Goal: Task Accomplishment & Management: Manage account settings

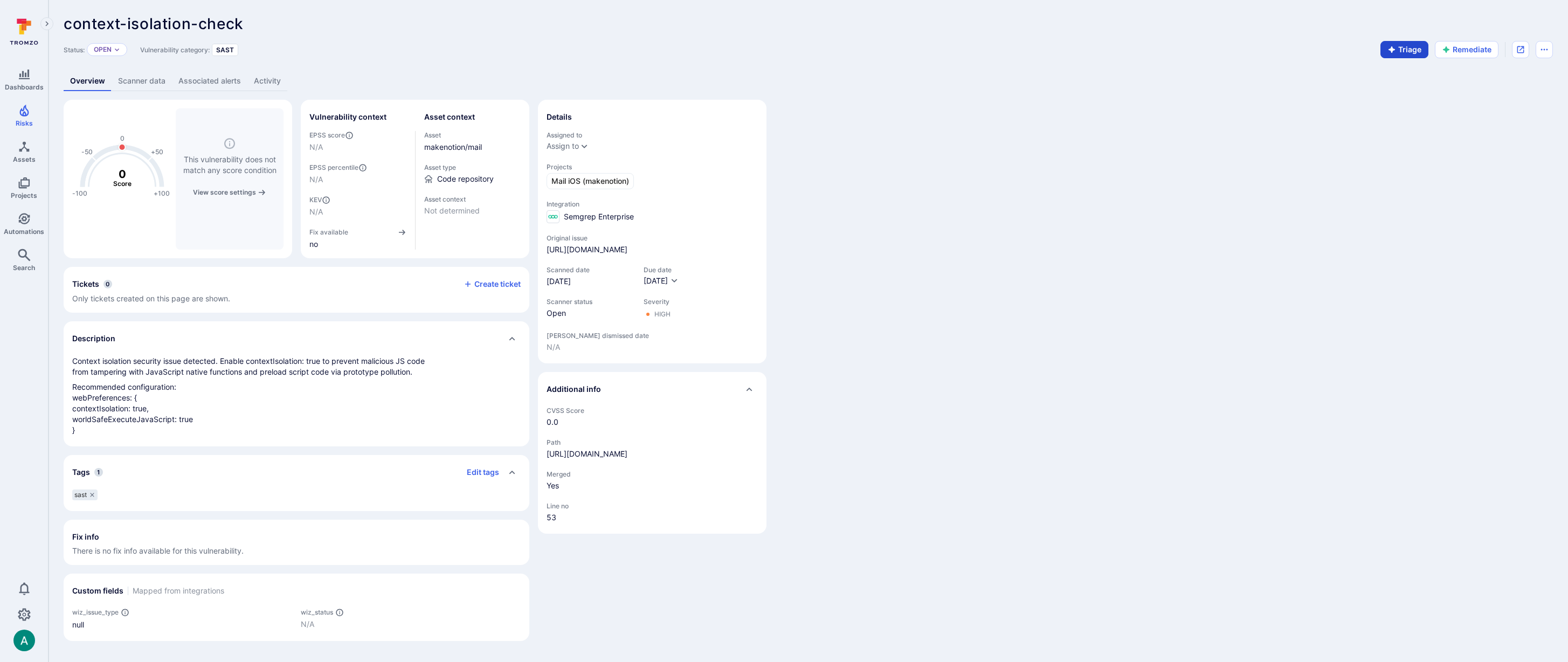
click at [1404, 49] on button "Triage" at bounding box center [1405, 49] width 48 height 17
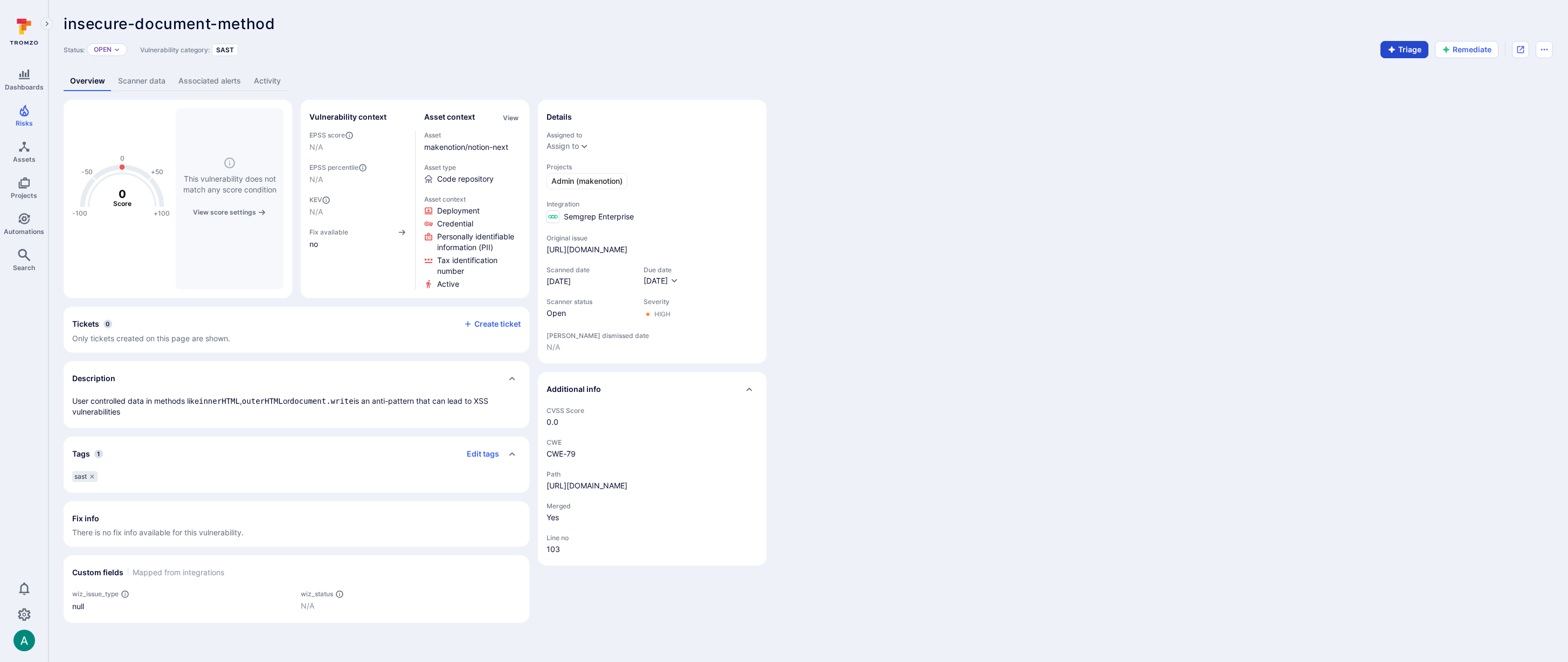
click at [1411, 50] on button "Triage" at bounding box center [1405, 49] width 48 height 17
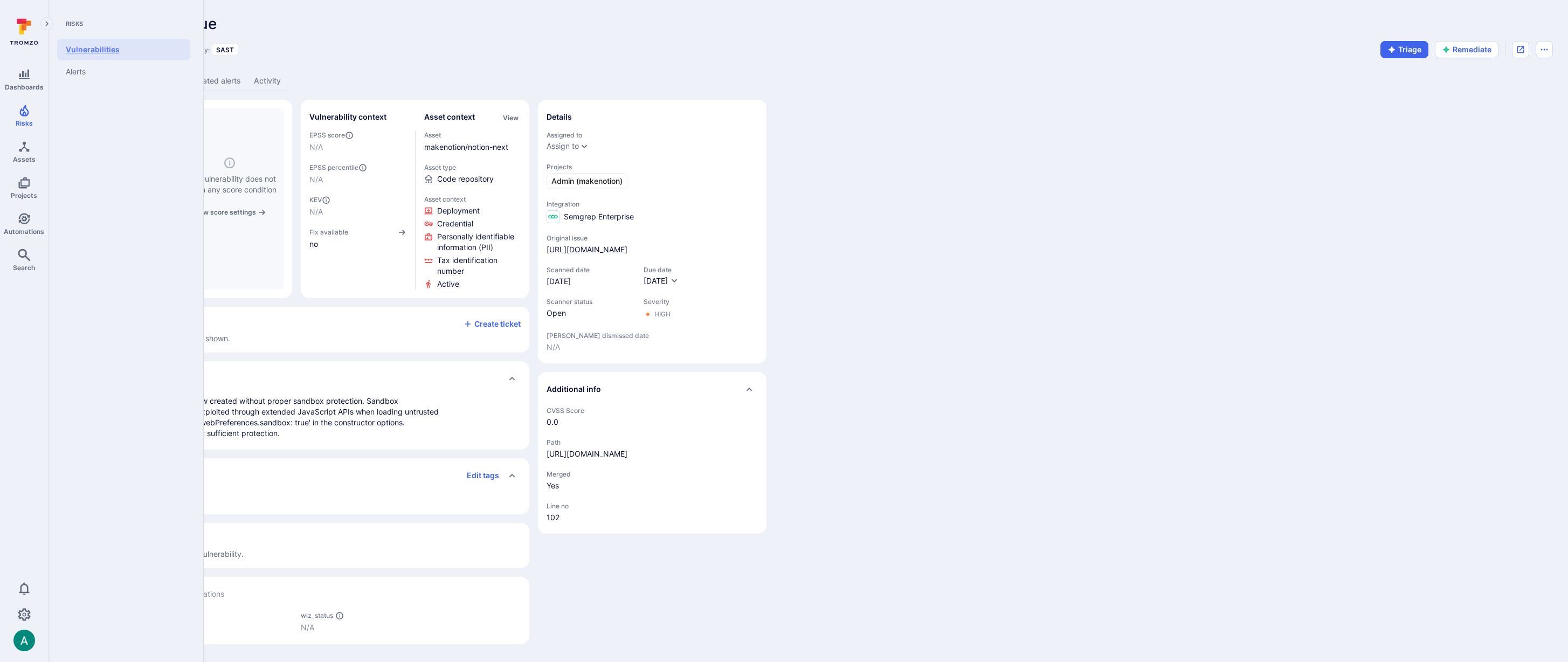
click at [79, 53] on link "Vulnerabilities" at bounding box center [124, 50] width 133 height 22
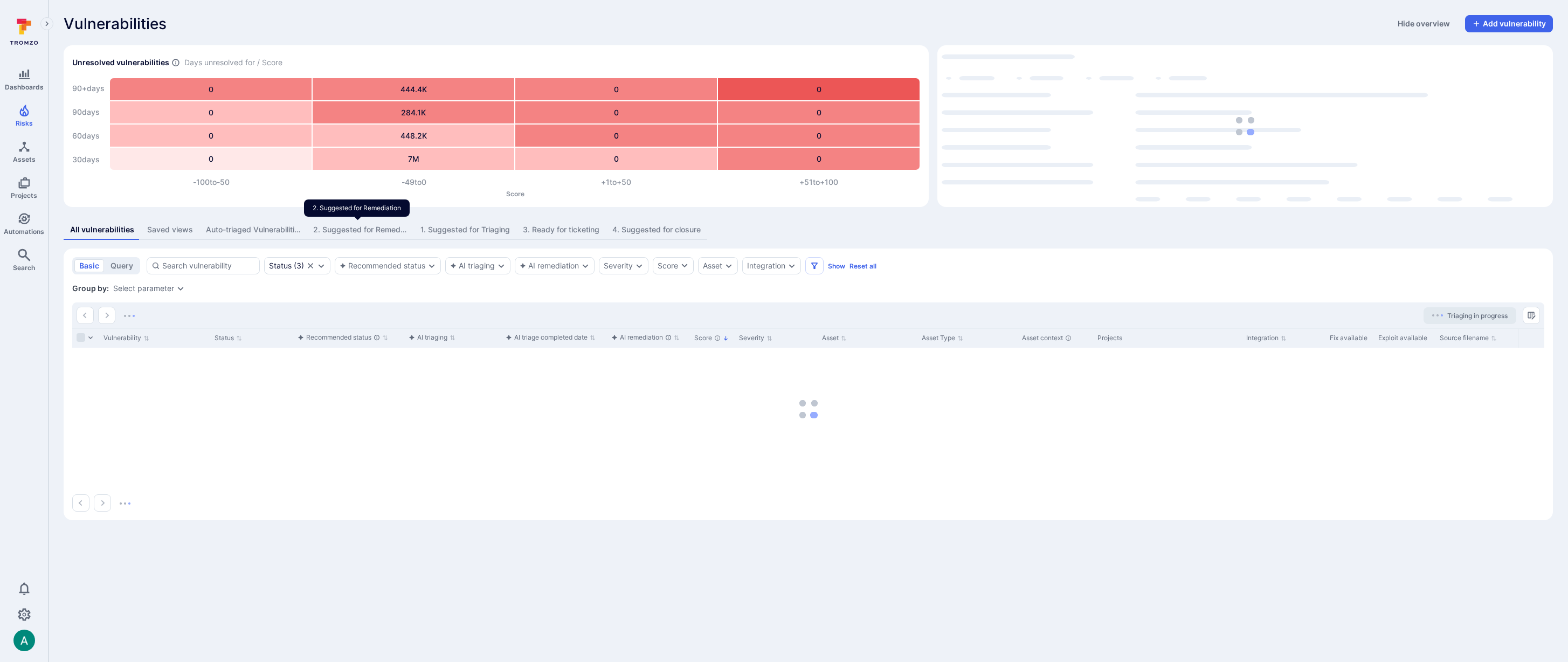
click at [381, 230] on div "2. Suggested for Remediation" at bounding box center [360, 230] width 94 height 11
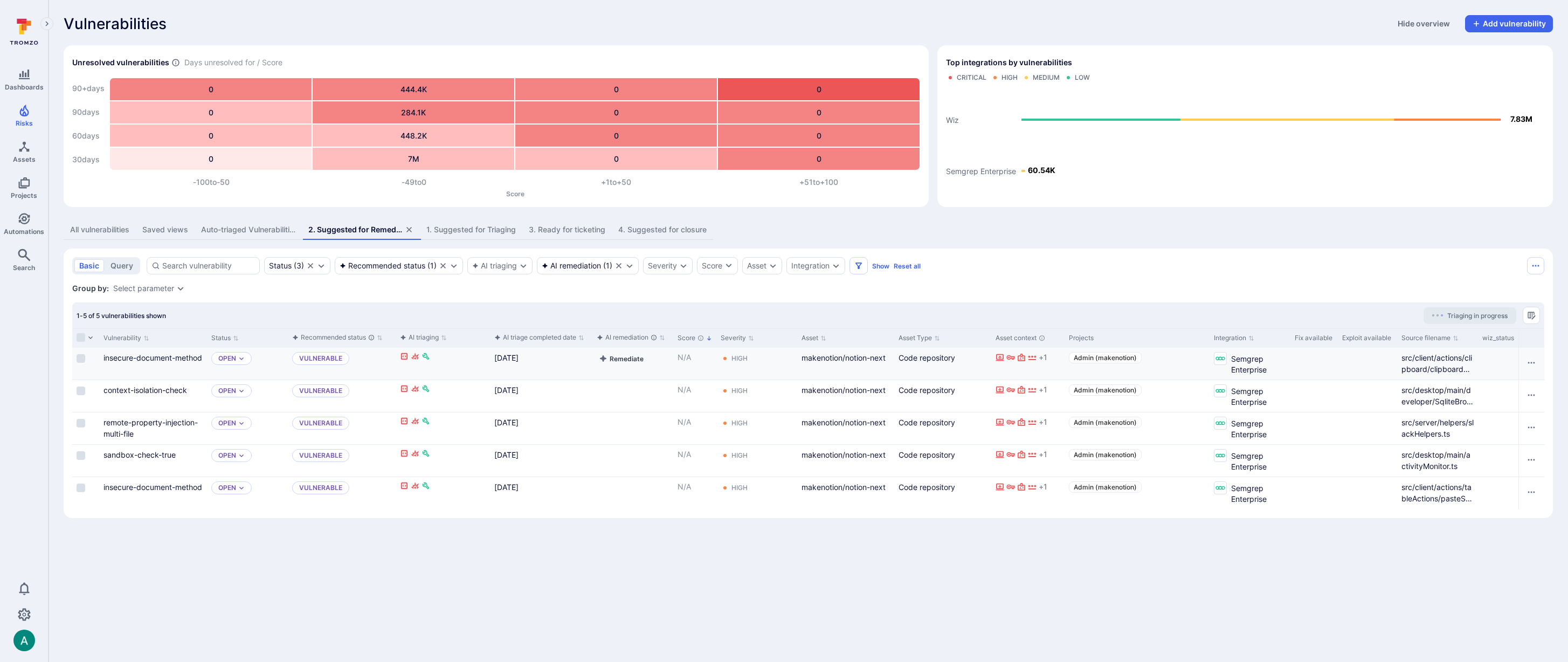
click at [629, 360] on button "Remediate" at bounding box center [621, 358] width 49 height 13
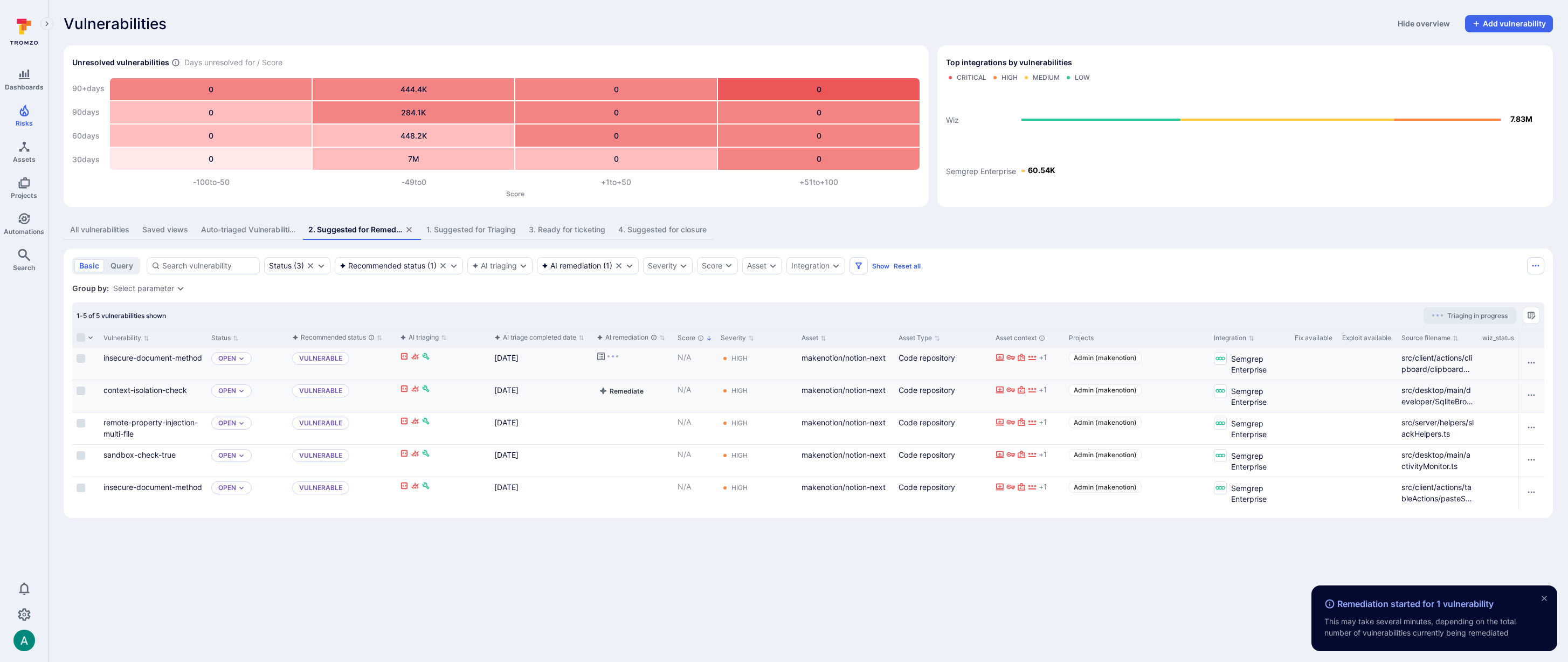
click at [629, 390] on button "Remediate" at bounding box center [621, 391] width 49 height 13
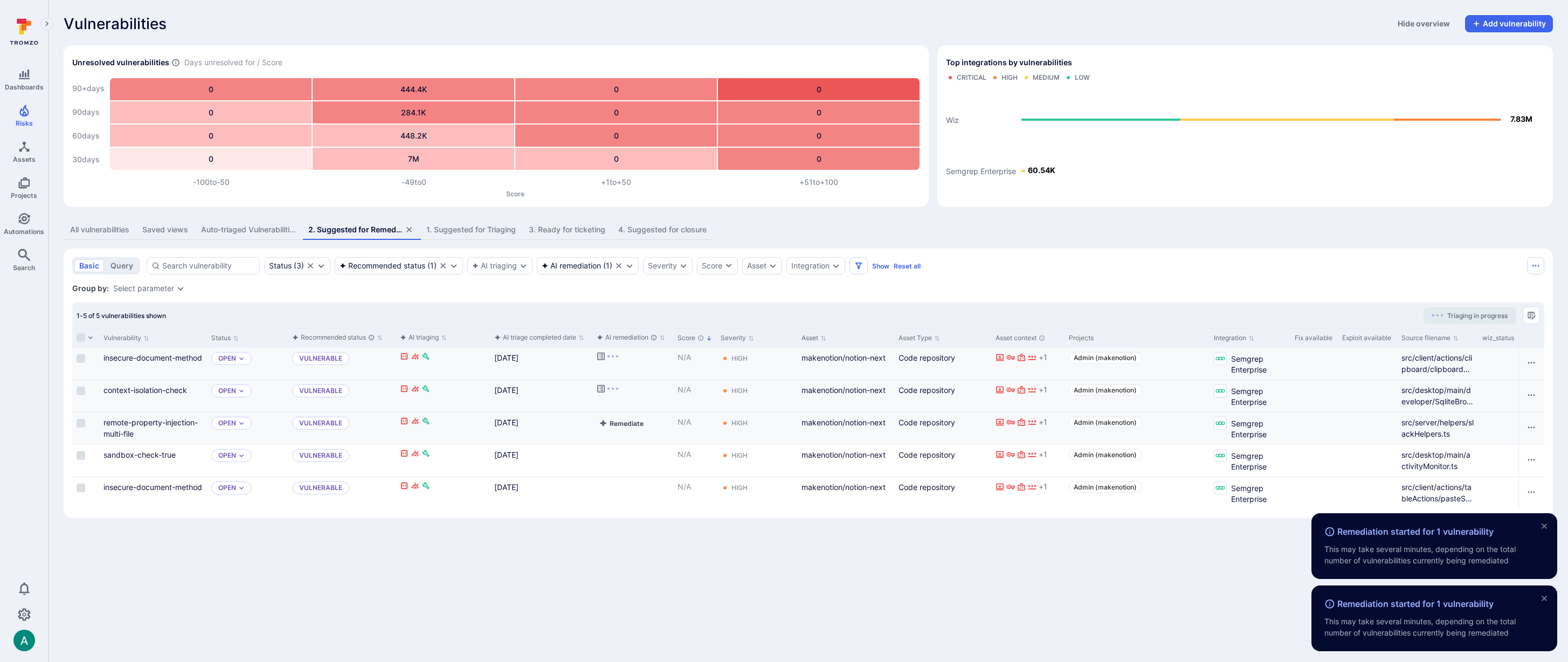
click at [629, 427] on button "Remediate" at bounding box center [621, 423] width 49 height 13
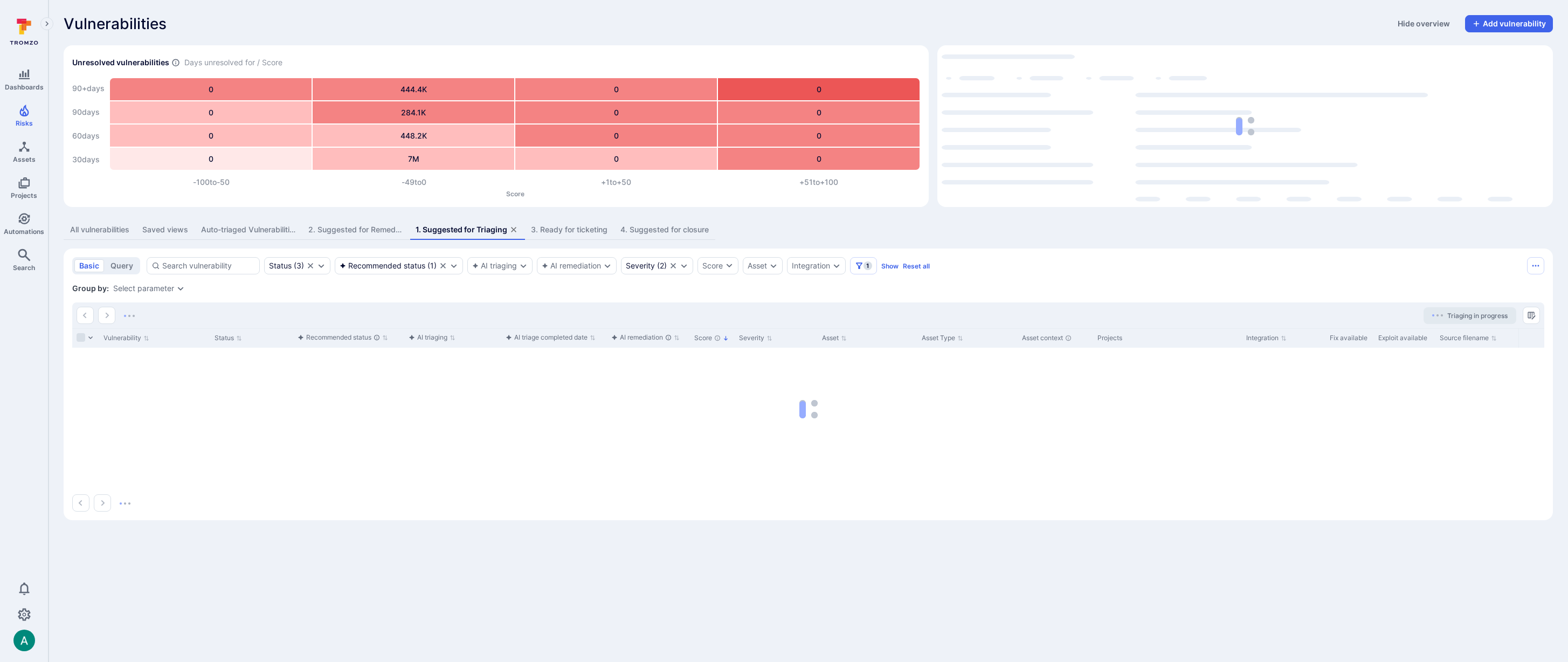
click at [106, 230] on div "All vulnerabilities" at bounding box center [99, 230] width 59 height 11
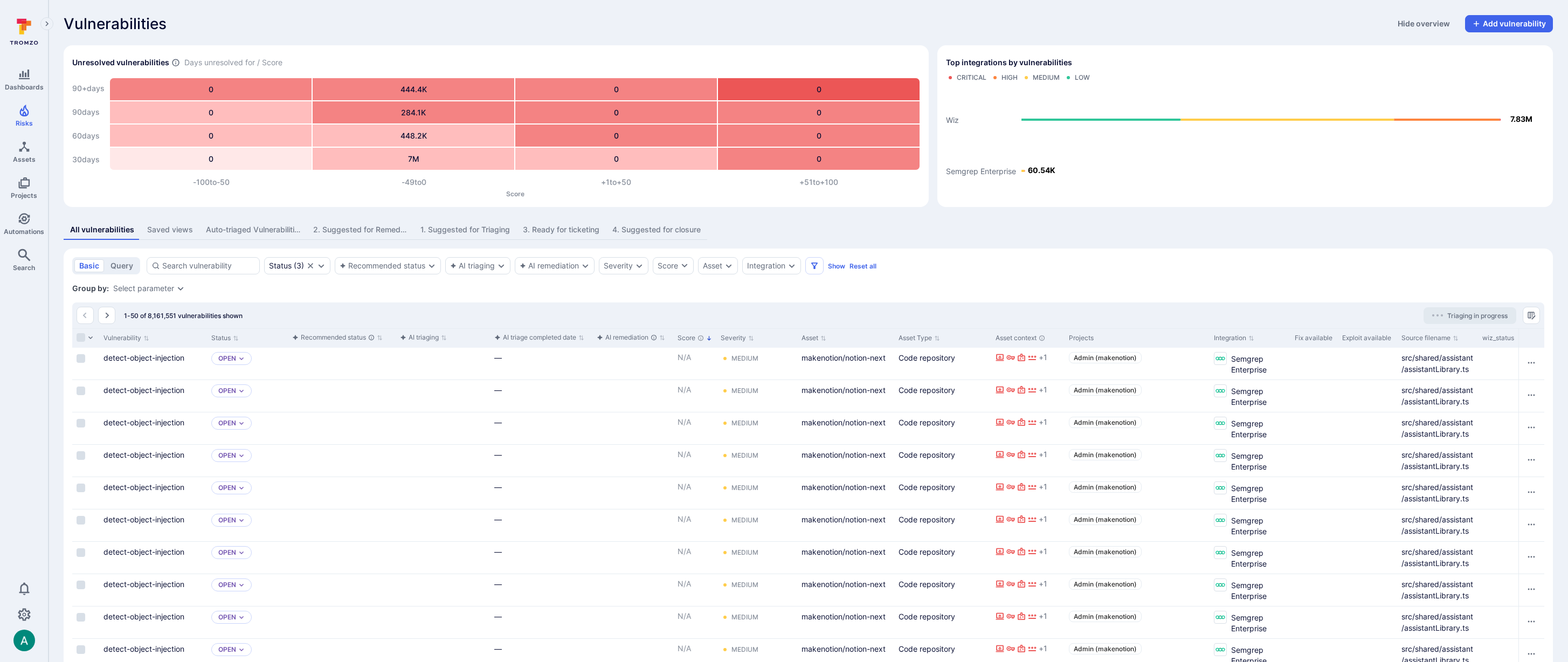
click at [710, 339] on icon "Sorted by: Highest first" at bounding box center [708, 338] width 6 height 6
click at [709, 338] on icon "Sort by Score" at bounding box center [708, 338] width 6 height 6
click at [725, 340] on button "Severity" at bounding box center [737, 338] width 33 height 8
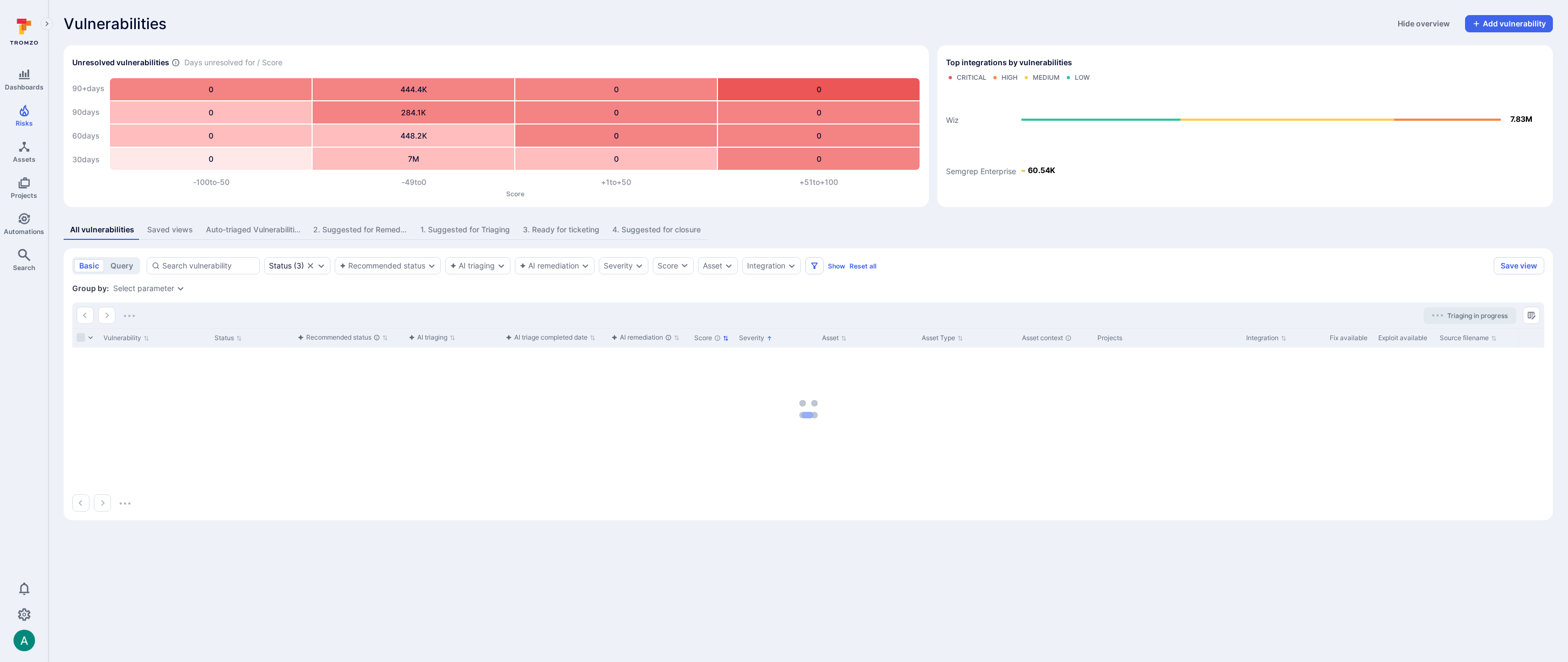
click at [709, 340] on button "Score" at bounding box center [712, 338] width 35 height 8
click at [708, 340] on icon "Sorted by: Lowest first" at bounding box center [708, 338] width 6 height 6
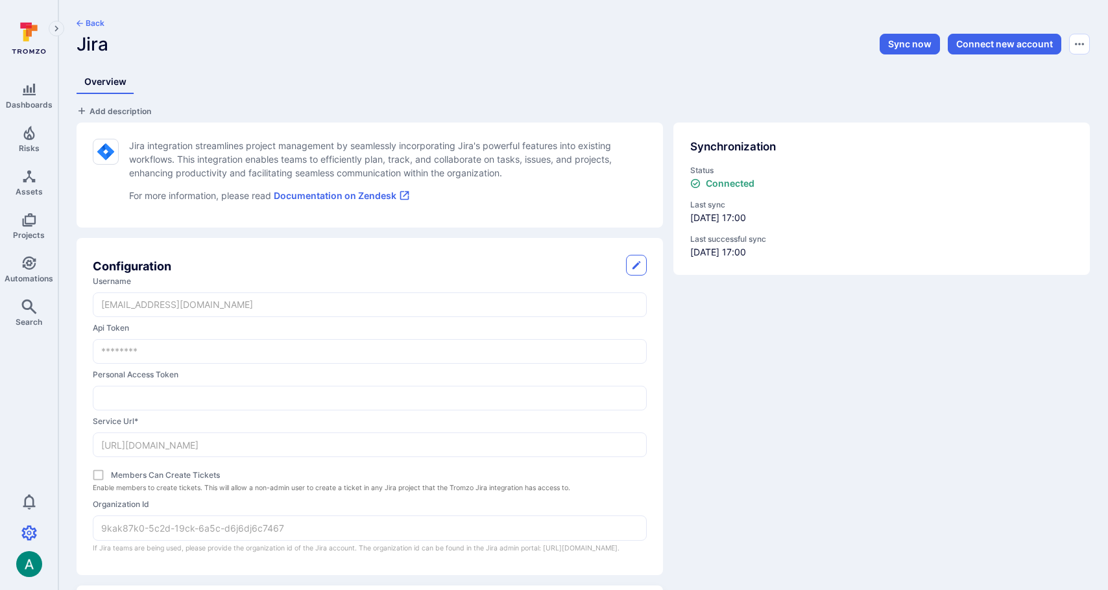
select select "25"
